Goal: Entertainment & Leisure: Consume media (video, audio)

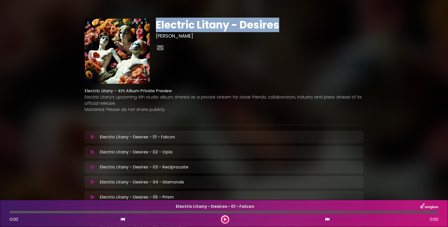
drag, startPoint x: 280, startPoint y: 26, endPoint x: 156, endPoint y: 30, distance: 124.2
click at [156, 30] on h1 "Electric Litany - Desires" at bounding box center [260, 25] width 208 height 12
copy h1 "Electric Litany - Desires"
click at [94, 136] on icon at bounding box center [93, 137] width 4 height 5
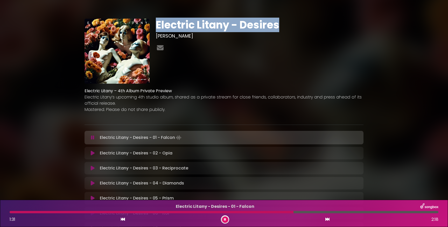
click at [91, 153] on icon at bounding box center [93, 153] width 4 height 5
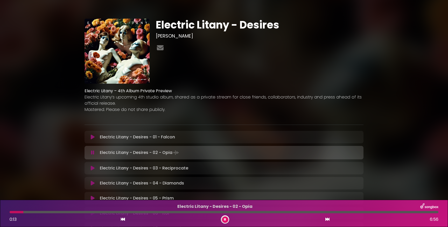
click at [107, 210] on div "Electric Litany - Desires - 02 - Opia 0:13 6:56" at bounding box center [223, 213] width 435 height 20
click at [109, 212] on div at bounding box center [224, 212] width 429 height 2
click at [235, 212] on div at bounding box center [224, 212] width 429 height 2
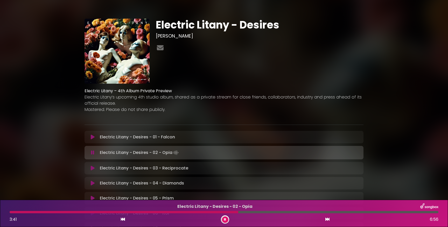
click at [335, 213] on div at bounding box center [224, 212] width 429 height 2
click at [92, 167] on icon at bounding box center [93, 168] width 4 height 5
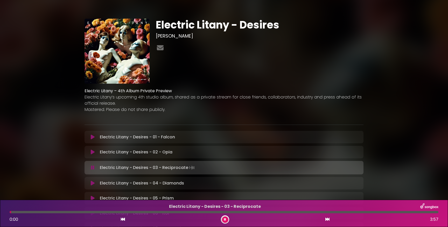
click at [96, 211] on div at bounding box center [224, 212] width 429 height 2
click at [307, 213] on div at bounding box center [224, 212] width 429 height 2
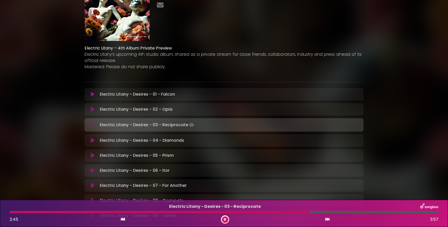
scroll to position [43, 0]
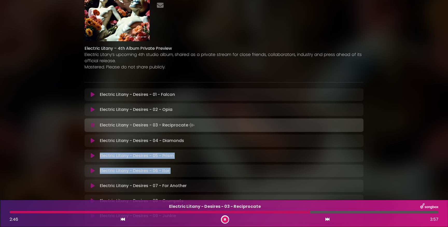
drag, startPoint x: 184, startPoint y: 179, endPoint x: 145, endPoint y: 151, distance: 48.2
click at [145, 151] on div "Electric Litany - Desires - 01 - Falcon Loading Track... Your Feedback" at bounding box center [223, 162] width 279 height 149
click at [91, 139] on icon at bounding box center [93, 140] width 4 height 5
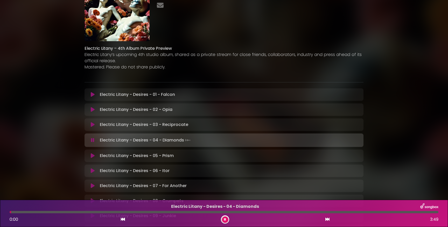
click at [125, 213] on div at bounding box center [224, 212] width 429 height 2
click at [331, 213] on div at bounding box center [224, 212] width 429 height 2
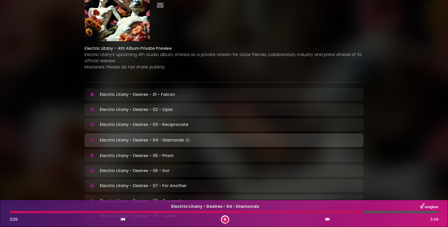
click at [93, 139] on icon at bounding box center [92, 140] width 3 height 5
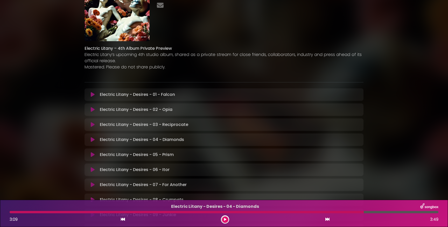
click at [93, 139] on icon at bounding box center [93, 139] width 4 height 5
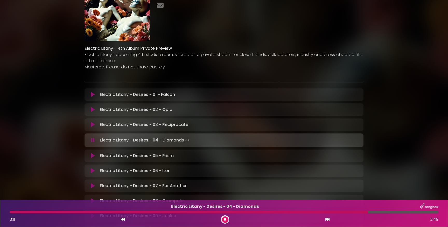
click at [94, 141] on icon at bounding box center [92, 140] width 3 height 5
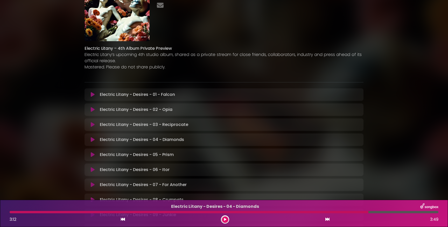
click at [91, 96] on icon at bounding box center [93, 94] width 4 height 5
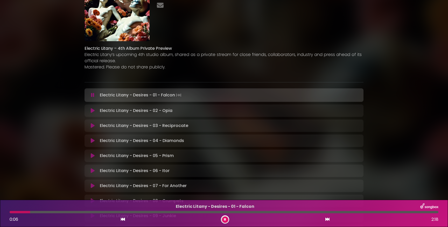
click at [223, 220] on button at bounding box center [225, 219] width 6 height 6
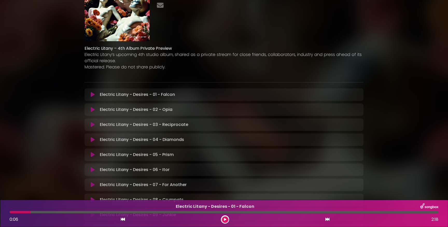
click at [91, 93] on icon at bounding box center [93, 94] width 4 height 5
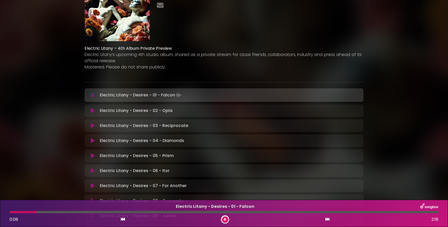
click at [12, 213] on div at bounding box center [224, 212] width 429 height 2
click at [93, 95] on icon at bounding box center [92, 95] width 3 height 5
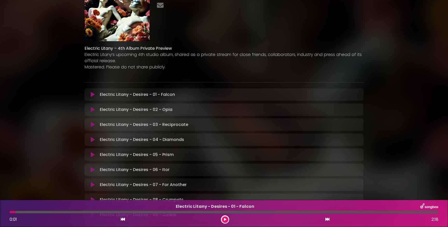
click at [93, 96] on icon at bounding box center [93, 94] width 4 height 5
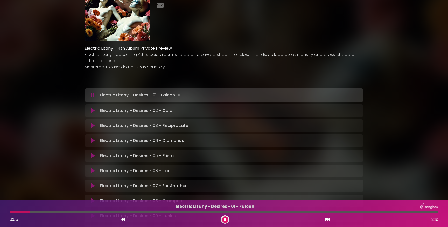
click at [93, 96] on icon at bounding box center [92, 95] width 3 height 5
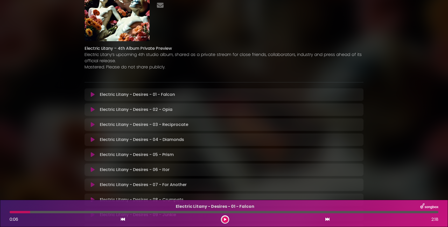
click at [92, 94] on icon at bounding box center [93, 94] width 4 height 5
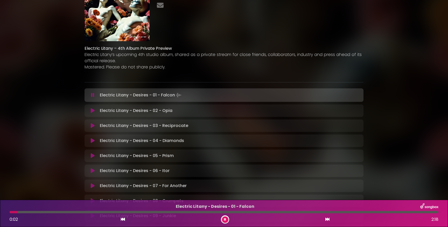
drag, startPoint x: 18, startPoint y: 212, endPoint x: 0, endPoint y: 213, distance: 17.9
click at [0, 212] on div "Electric Litany - Desires - 01 - Falcon 0:02 2:18" at bounding box center [224, 213] width 448 height 27
click at [91, 99] on div "Electric Litany - Desires - 01 - Falcon Loading Track..." at bounding box center [223, 94] width 279 height 13
click at [91, 98] on div "Electric Litany - Desires - 01 - Falcon Loading Track..." at bounding box center [224, 94] width 273 height 7
click at [92, 95] on icon at bounding box center [92, 95] width 3 height 5
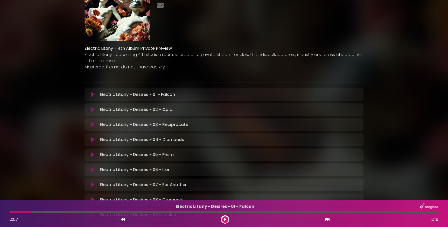
click at [95, 94] on button at bounding box center [93, 94] width 10 height 5
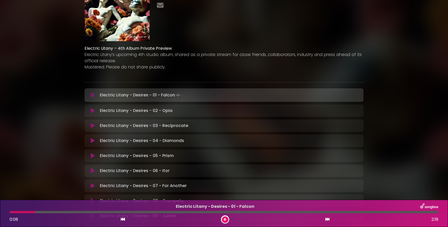
drag, startPoint x: 20, startPoint y: 214, endPoint x: 0, endPoint y: 214, distance: 20.0
click at [0, 214] on div "Electric Litany - Desires - 01 - Falcon 0:08 2:18" at bounding box center [224, 213] width 448 height 27
drag, startPoint x: 11, startPoint y: 212, endPoint x: 5, endPoint y: 212, distance: 5.7
click at [5, 212] on div "Electric Litany - Desires - 01 - Falcon 0:00 2:18" at bounding box center [224, 213] width 448 height 27
click at [93, 95] on icon at bounding box center [92, 95] width 3 height 5
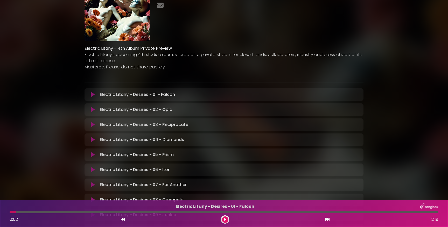
click at [91, 94] on icon at bounding box center [93, 94] width 4 height 5
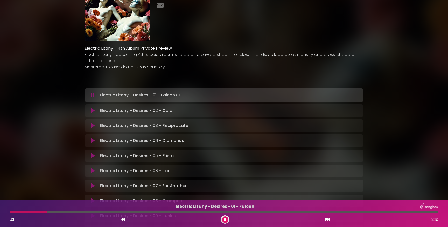
click at [91, 94] on icon at bounding box center [92, 95] width 3 height 5
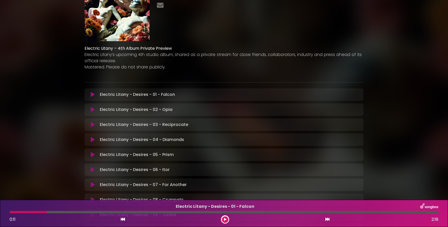
click at [92, 92] on icon at bounding box center [93, 94] width 4 height 5
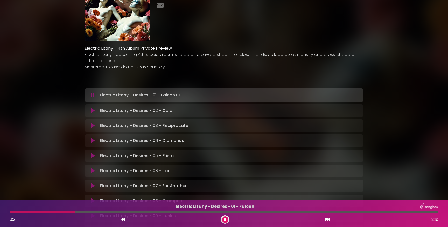
click at [136, 212] on div at bounding box center [224, 212] width 429 height 2
click at [225, 219] on icon at bounding box center [225, 219] width 2 height 3
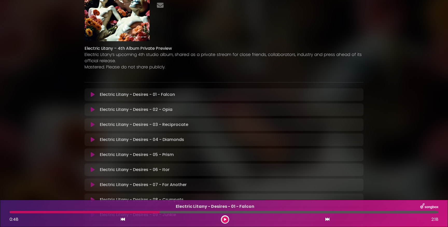
click at [119, 211] on div at bounding box center [85, 212] width 150 height 2
click at [123, 212] on div at bounding box center [85, 212] width 150 height 2
click at [114, 214] on div "Electric Litany - Desires - 01 - Falcon 0:48 2:18" at bounding box center [223, 213] width 435 height 20
drag, startPoint x: 119, startPoint y: 213, endPoint x: 94, endPoint y: 213, distance: 24.6
click at [94, 213] on div at bounding box center [85, 212] width 150 height 2
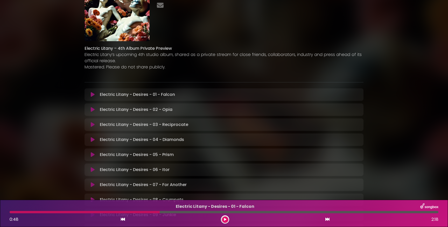
click at [94, 213] on div at bounding box center [85, 212] width 150 height 2
click at [224, 221] on icon at bounding box center [225, 219] width 2 height 3
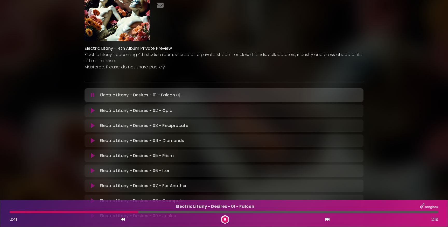
click at [226, 221] on button at bounding box center [225, 219] width 6 height 6
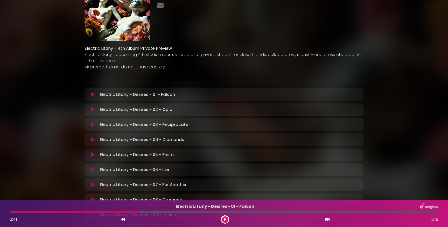
click at [92, 93] on icon at bounding box center [93, 94] width 4 height 5
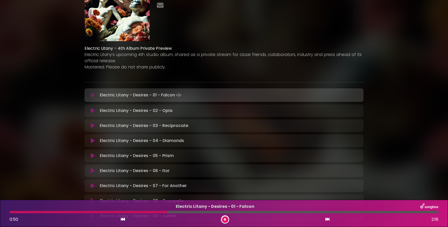
click at [93, 96] on icon at bounding box center [92, 95] width 3 height 5
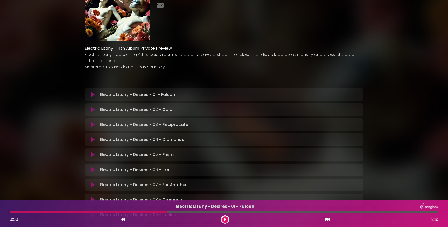
click at [93, 95] on icon at bounding box center [93, 94] width 4 height 5
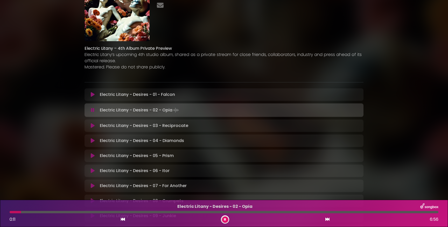
click at [93, 111] on icon at bounding box center [92, 110] width 3 height 5
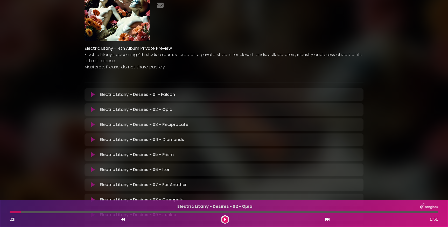
click at [92, 108] on icon at bounding box center [93, 109] width 4 height 5
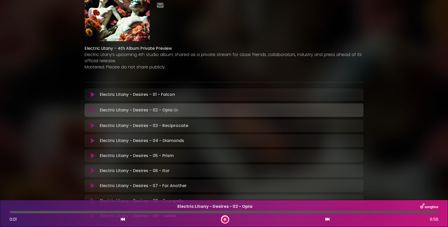
click at [11, 213] on div at bounding box center [224, 212] width 429 height 2
click at [181, 212] on div at bounding box center [224, 212] width 429 height 2
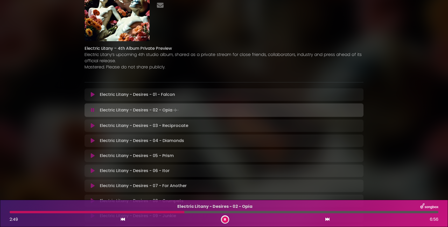
click at [267, 212] on div at bounding box center [224, 212] width 429 height 2
click at [318, 212] on div at bounding box center [224, 212] width 429 height 2
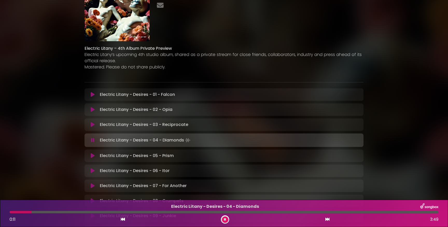
click at [128, 212] on div at bounding box center [224, 212] width 429 height 2
click at [267, 213] on div at bounding box center [224, 212] width 429 height 2
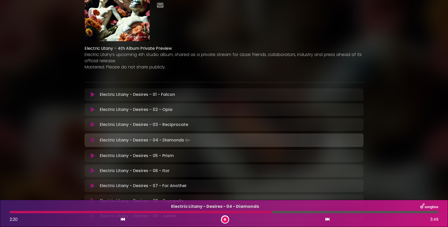
click at [227, 221] on button at bounding box center [225, 219] width 6 height 6
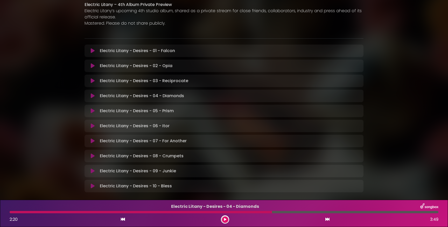
scroll to position [86, 0]
click at [92, 109] on icon at bounding box center [93, 111] width 4 height 5
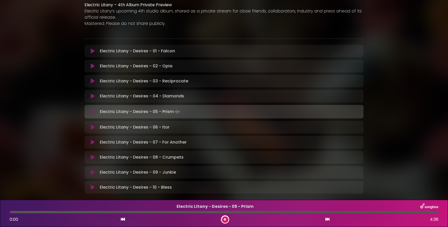
click at [115, 212] on div at bounding box center [224, 212] width 429 height 2
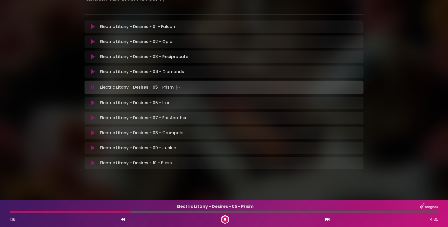
scroll to position [111, 0]
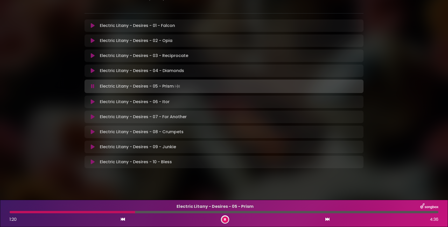
click at [338, 212] on div at bounding box center [224, 212] width 429 height 2
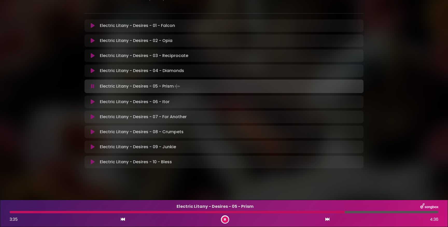
click at [228, 219] on button at bounding box center [225, 219] width 6 height 6
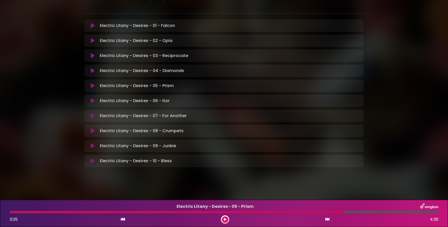
click at [93, 68] on div "Electric Litany - Desires - 04 - Diamonds Loading Track..." at bounding box center [224, 71] width 273 height 6
click at [93, 70] on icon at bounding box center [93, 70] width 4 height 5
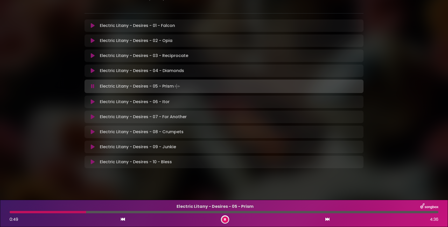
click at [92, 69] on icon at bounding box center [93, 70] width 4 height 5
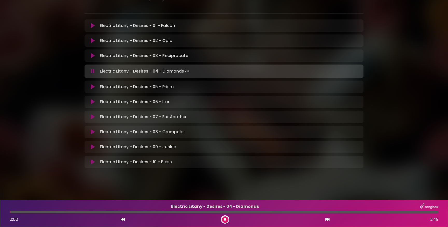
click at [149, 213] on div "Electric Litany - Desires - 04 - Diamonds 0:00 3:49" at bounding box center [223, 213] width 435 height 20
click at [150, 213] on div at bounding box center [224, 212] width 429 height 2
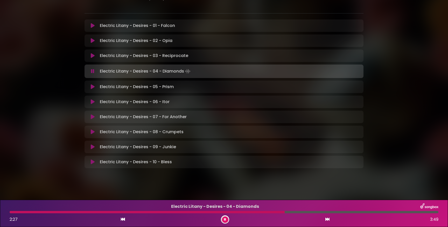
click at [92, 87] on icon at bounding box center [93, 86] width 4 height 5
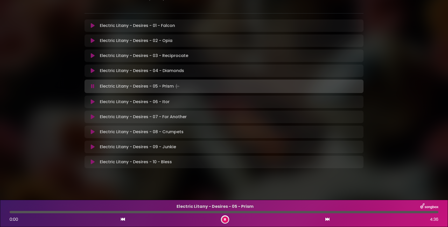
click at [93, 102] on icon at bounding box center [93, 101] width 4 height 5
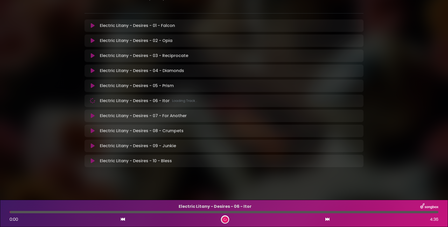
click at [112, 213] on div at bounding box center [224, 212] width 429 height 2
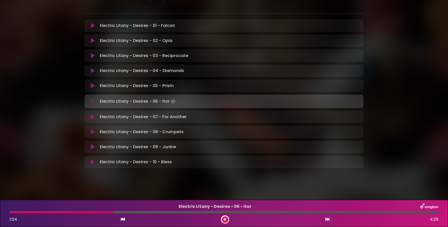
click at [224, 213] on div at bounding box center [224, 212] width 429 height 2
click at [91, 116] on icon at bounding box center [93, 116] width 4 height 5
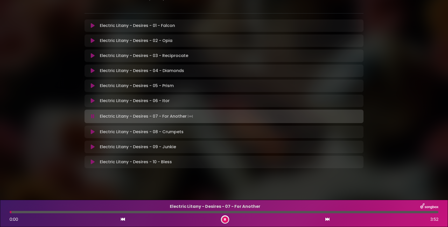
click at [163, 212] on div at bounding box center [224, 212] width 429 height 2
click at [262, 212] on div at bounding box center [224, 212] width 429 height 2
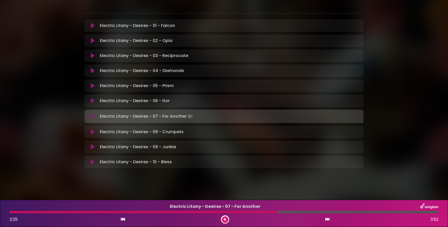
click at [226, 220] on button at bounding box center [225, 219] width 6 height 6
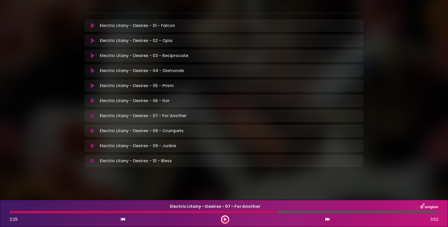
click at [91, 101] on icon at bounding box center [92, 101] width 6 height 6
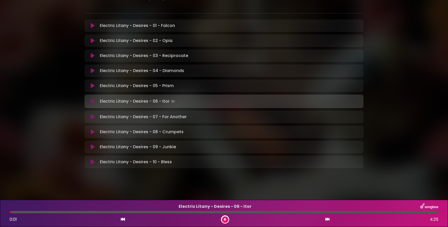
click at [161, 211] on div at bounding box center [224, 212] width 429 height 2
click at [331, 212] on div at bounding box center [224, 212] width 429 height 2
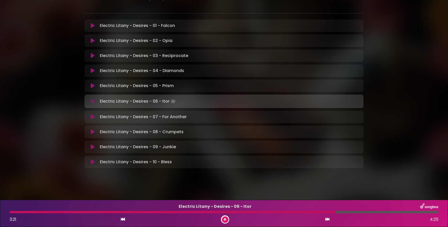
click at [216, 212] on div at bounding box center [173, 212] width 326 height 2
click at [184, 212] on div at bounding box center [147, 212] width 275 height 2
click at [203, 211] on div at bounding box center [224, 212] width 429 height 2
click at [237, 211] on div at bounding box center [224, 212] width 429 height 2
click at [261, 211] on div at bounding box center [224, 212] width 429 height 2
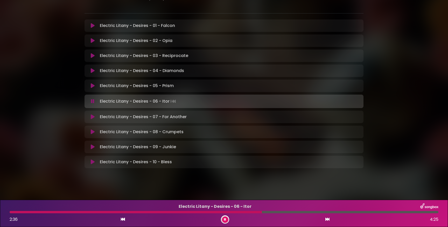
click at [295, 212] on div at bounding box center [224, 212] width 429 height 2
click at [344, 213] on div at bounding box center [224, 212] width 429 height 2
click at [341, 213] on div at bounding box center [179, 212] width 338 height 2
click at [177, 213] on div at bounding box center [177, 212] width 335 height 2
click at [151, 210] on div "Electric Litany - Desires - 06 - Itor 1:44 4:25" at bounding box center [223, 213] width 435 height 20
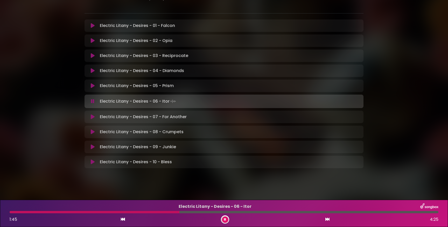
click at [150, 211] on div at bounding box center [224, 212] width 429 height 2
click at [128, 212] on div at bounding box center [81, 212] width 142 height 2
click at [251, 213] on div at bounding box center [224, 212] width 429 height 2
click at [227, 220] on button at bounding box center [225, 219] width 6 height 6
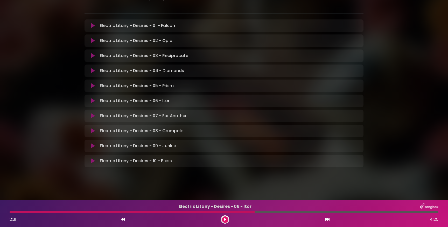
click at [92, 117] on icon at bounding box center [93, 115] width 4 height 5
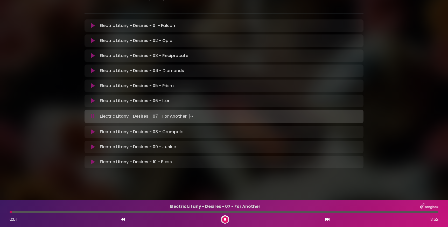
click at [196, 213] on div at bounding box center [224, 212] width 429 height 2
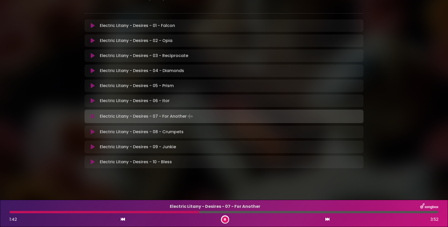
click at [92, 134] on icon at bounding box center [93, 131] width 4 height 5
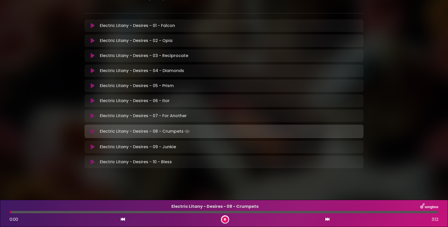
click at [188, 212] on div at bounding box center [224, 212] width 429 height 2
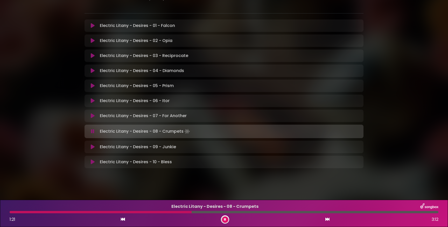
click at [279, 212] on div at bounding box center [224, 212] width 429 height 2
click at [93, 147] on icon at bounding box center [93, 146] width 4 height 5
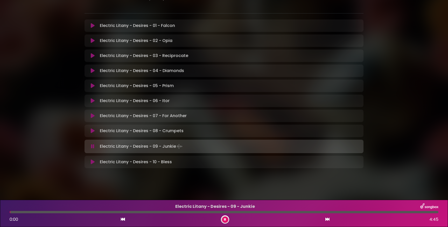
click at [214, 213] on div at bounding box center [224, 212] width 429 height 2
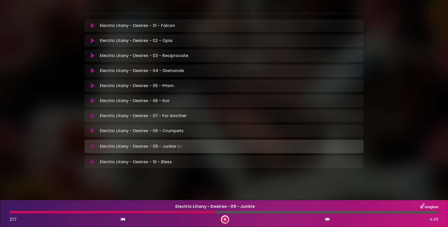
click at [92, 162] on icon at bounding box center [93, 161] width 4 height 5
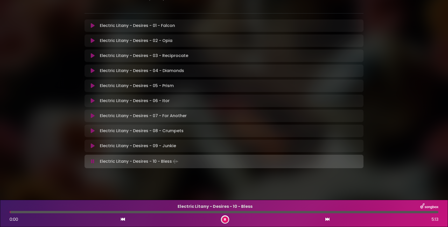
click at [211, 213] on div "Electric Litany - Desires - 10 - Bless 0:00 5:13" at bounding box center [223, 213] width 435 height 20
click at [213, 213] on div at bounding box center [224, 212] width 429 height 2
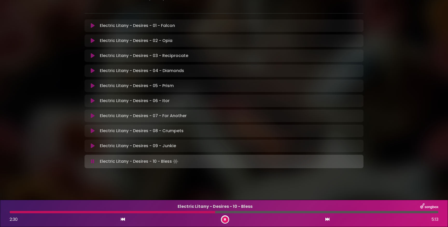
click at [316, 212] on div at bounding box center [224, 212] width 429 height 2
click at [93, 132] on icon at bounding box center [93, 130] width 4 height 5
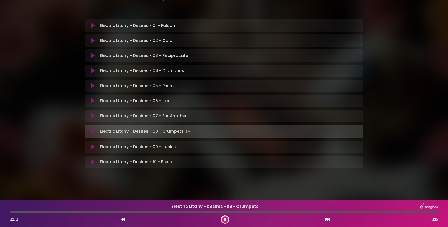
click at [209, 210] on div "Electric Litany - Desires - 08 - Crumpets 0:00 3:12" at bounding box center [223, 213] width 435 height 20
click at [209, 213] on div "Electric Litany - Desires - 08 - Crumpets 0:01 3:12" at bounding box center [223, 213] width 435 height 20
click at [209, 213] on div "Electric Litany - Desires - 08 - Crumpets 0:02 3:12" at bounding box center [223, 213] width 435 height 20
click at [210, 213] on div at bounding box center [224, 212] width 429 height 2
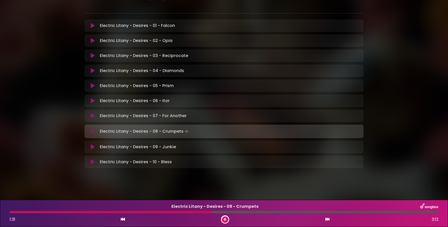
click at [224, 219] on icon at bounding box center [225, 220] width 4 height 4
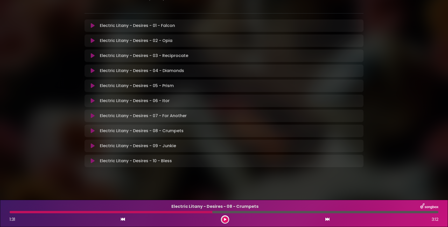
click at [92, 117] on icon at bounding box center [93, 115] width 4 height 5
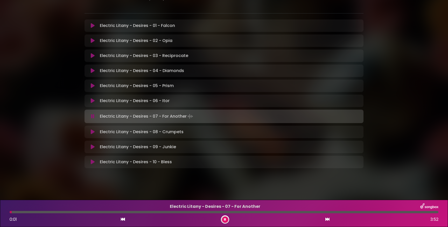
click at [192, 213] on div at bounding box center [224, 212] width 429 height 2
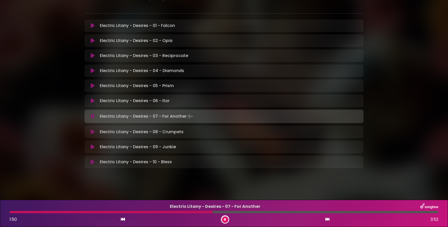
click at [92, 147] on icon at bounding box center [93, 146] width 4 height 5
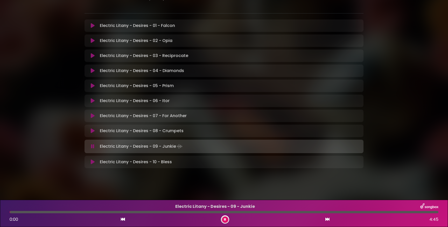
click at [182, 212] on div at bounding box center [224, 212] width 429 height 2
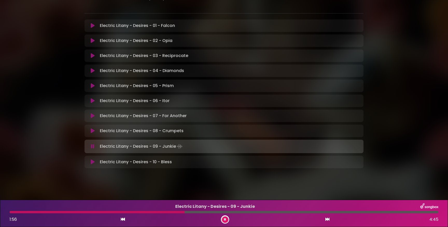
click at [288, 214] on div "Electric Litany - Desires - 09 - Junkie 1:56 4:45" at bounding box center [223, 213] width 435 height 20
click at [288, 212] on div at bounding box center [224, 212] width 429 height 2
click at [225, 213] on div at bounding box center [151, 212] width 282 height 2
click at [92, 130] on icon at bounding box center [93, 130] width 4 height 5
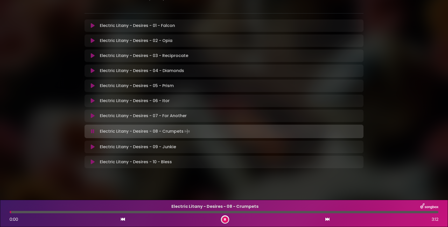
click at [197, 213] on div at bounding box center [224, 212] width 429 height 2
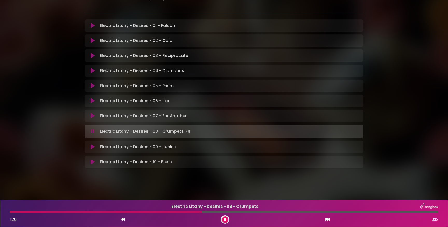
click at [223, 219] on button at bounding box center [225, 219] width 6 height 6
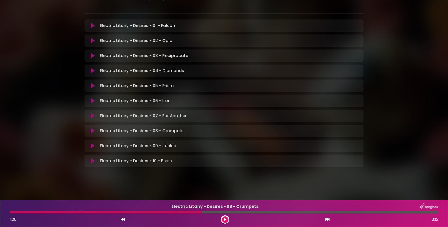
click at [224, 220] on icon at bounding box center [224, 219] width 3 height 3
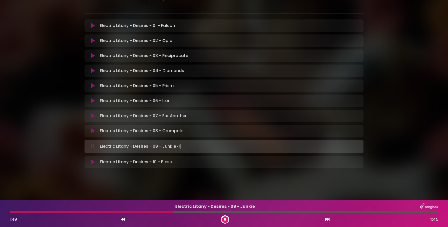
click at [91, 161] on icon at bounding box center [93, 161] width 4 height 5
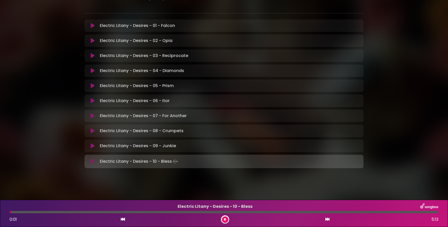
click at [92, 212] on div at bounding box center [224, 212] width 429 height 2
click at [189, 212] on div at bounding box center [224, 212] width 429 height 2
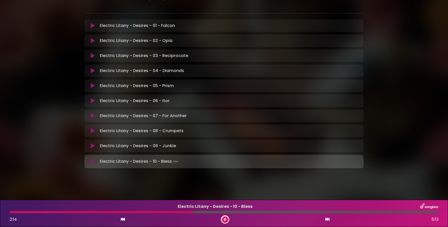
click at [257, 216] on div "2:14 5:13" at bounding box center [223, 219] width 435 height 8
click at [306, 211] on div at bounding box center [224, 212] width 429 height 2
click at [390, 213] on div "Electric Litany - Desires - 10 - Bless 3:37 5:13" at bounding box center [223, 213] width 435 height 20
click at [396, 211] on div at bounding box center [224, 212] width 429 height 2
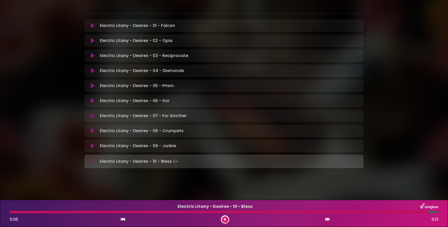
click at [175, 212] on div at bounding box center [224, 212] width 429 height 2
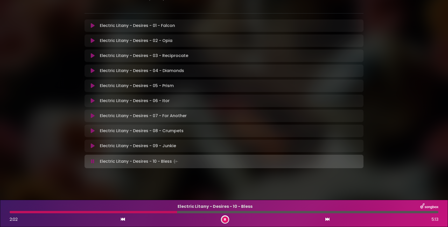
click at [115, 213] on div at bounding box center [93, 212] width 167 height 2
click at [258, 213] on div at bounding box center [224, 212] width 429 height 2
click at [123, 213] on div at bounding box center [224, 212] width 429 height 2
click at [286, 213] on div "Electric Litany - Desires - 10 - Bless 2:16 5:13" at bounding box center [223, 213] width 435 height 20
click at [279, 213] on div "Electric Litany - Desires - 10 - Bless 2:17 5:13" at bounding box center [223, 213] width 435 height 20
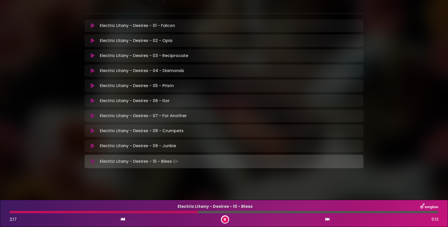
click at [276, 211] on div at bounding box center [224, 212] width 429 height 2
click at [323, 213] on div at bounding box center [224, 212] width 429 height 2
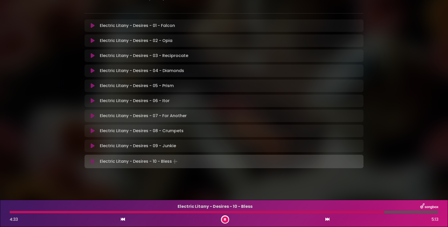
click at [413, 212] on div at bounding box center [224, 212] width 429 height 2
click at [428, 214] on div "Electric Litany - Desires - 10 - Bless 4:55 5:13" at bounding box center [223, 213] width 435 height 20
click at [430, 213] on div at bounding box center [224, 212] width 429 height 2
click at [425, 212] on div at bounding box center [221, 212] width 423 height 2
click at [411, 211] on div at bounding box center [220, 212] width 420 height 2
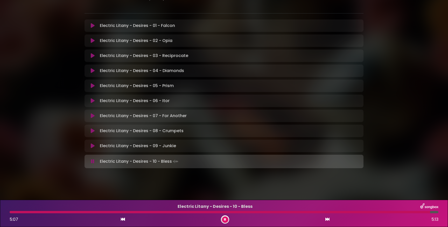
click at [226, 219] on button at bounding box center [225, 219] width 6 height 6
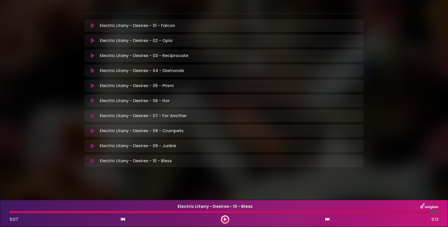
click at [226, 219] on icon at bounding box center [225, 220] width 4 height 4
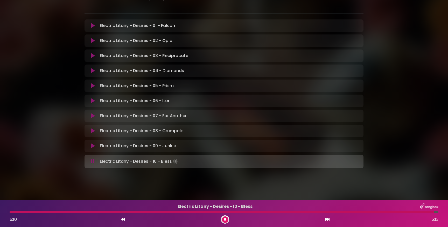
click at [226, 219] on button at bounding box center [225, 219] width 6 height 6
